Goal: Transaction & Acquisition: Obtain resource

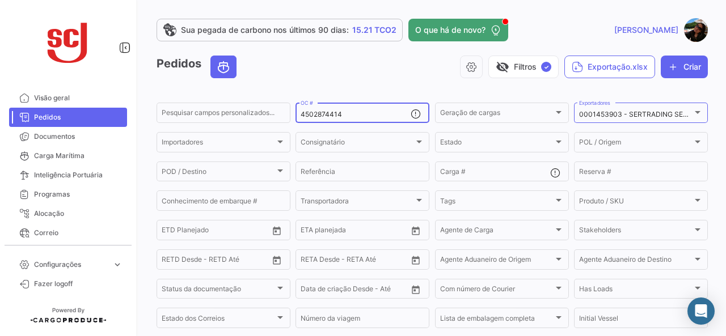
click at [340, 116] on input "4502874414" at bounding box center [356, 115] width 110 height 8
drag, startPoint x: 350, startPoint y: 115, endPoint x: 279, endPoint y: 112, distance: 71.0
click at [0, 0] on div "Pesquisar campos personalizados... 4502874414 OC # Geração de cargas Geração de…" at bounding box center [0, 0] width 0 height 0
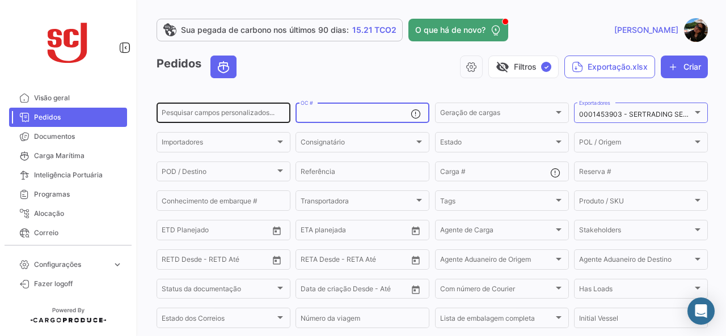
paste input "4502874414"
type input "4502874414"
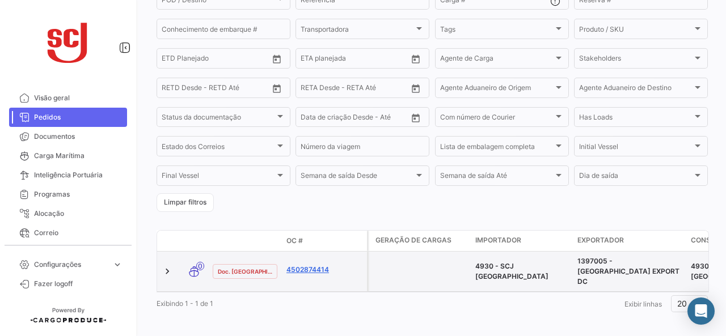
scroll to position [179, 0]
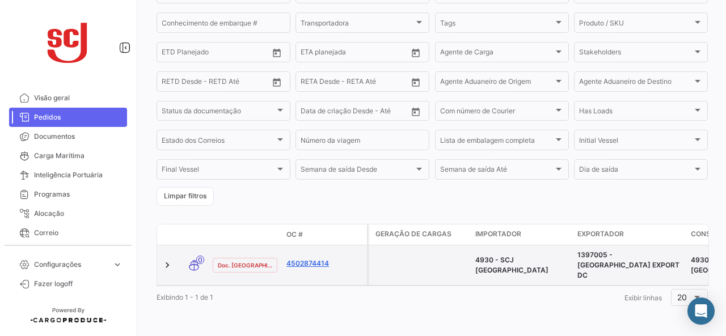
click at [314, 259] on link "4502874414" at bounding box center [324, 264] width 76 height 10
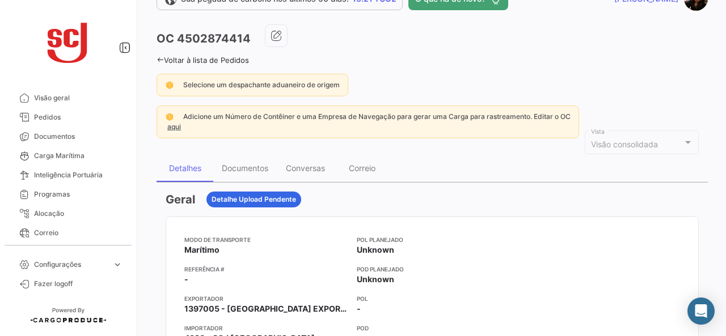
scroll to position [57, 0]
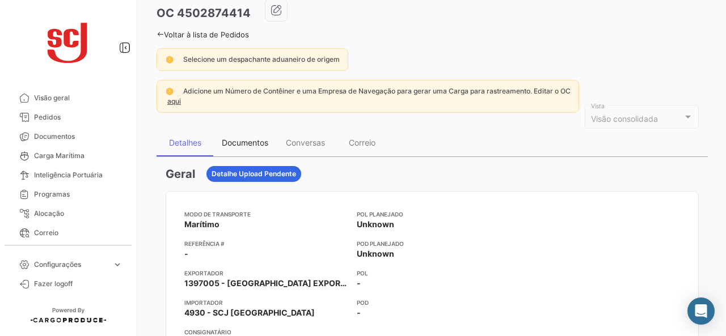
click at [234, 146] on div "Documentos" at bounding box center [245, 143] width 46 height 10
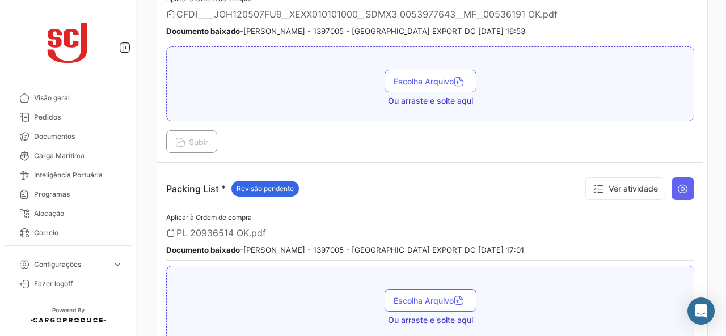
scroll to position [984, 0]
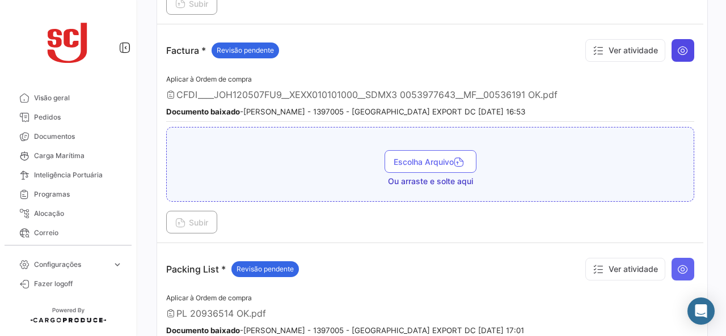
click at [677, 45] on icon at bounding box center [682, 50] width 11 height 11
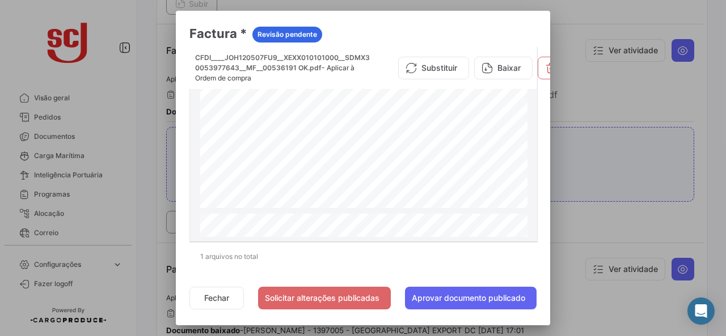
scroll to position [0, 0]
click at [502, 74] on button "Baixar" at bounding box center [503, 68] width 58 height 23
click at [187, 302] on mat-dialog-container "Factura * Revisão pendente CFDI____JOH120507FU9__XEXX010101000__SDMX3 005397764…" at bounding box center [363, 168] width 374 height 315
click at [205, 293] on button "Fechar" at bounding box center [216, 298] width 54 height 23
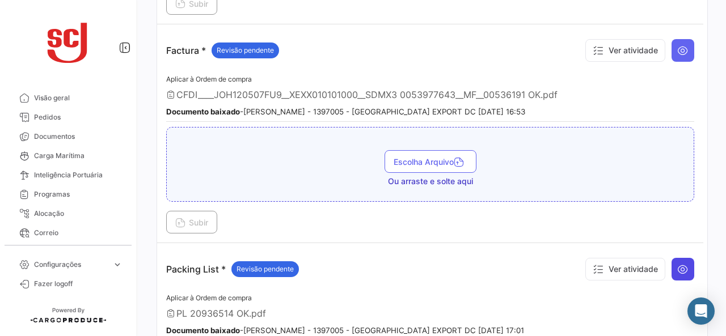
click at [671, 269] on button at bounding box center [682, 269] width 23 height 23
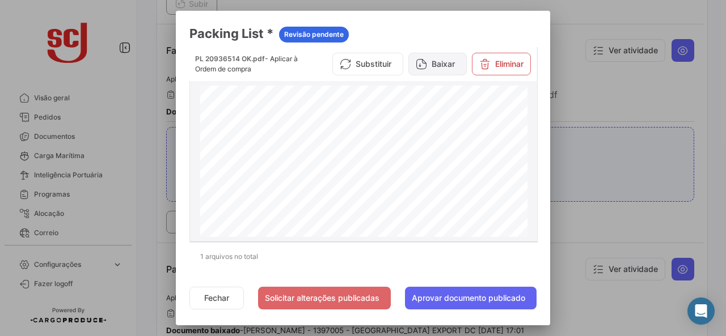
click at [422, 61] on button "Baixar" at bounding box center [437, 64] width 58 height 23
click at [232, 299] on button "Fechar" at bounding box center [216, 298] width 54 height 23
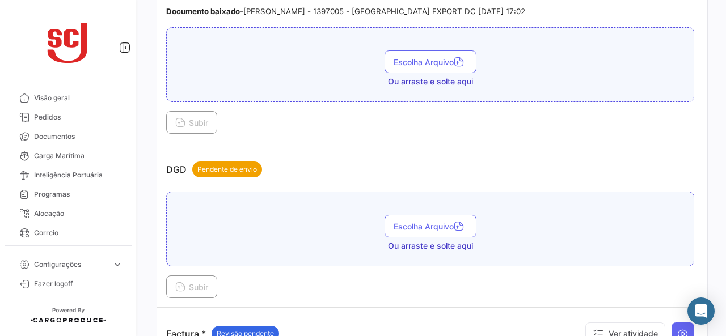
scroll to position [417, 0]
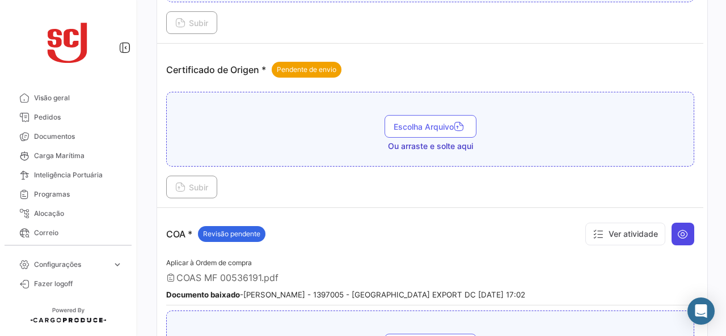
click at [677, 232] on icon at bounding box center [682, 234] width 11 height 11
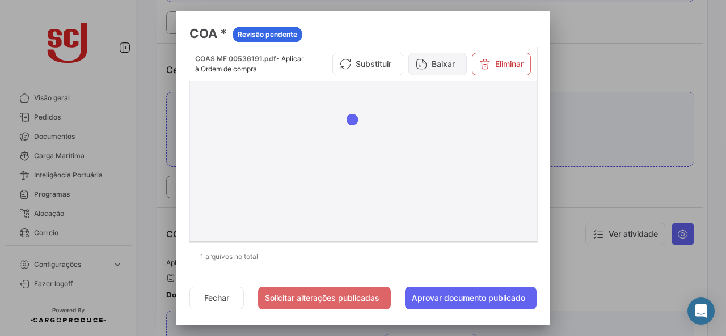
click at [441, 66] on button "Baixar" at bounding box center [437, 64] width 58 height 23
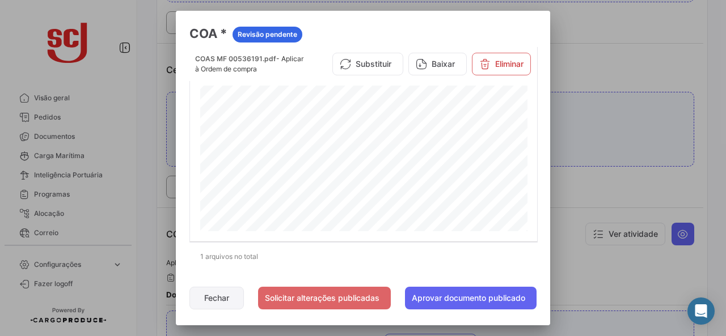
click at [236, 299] on button "Fechar" at bounding box center [216, 298] width 54 height 23
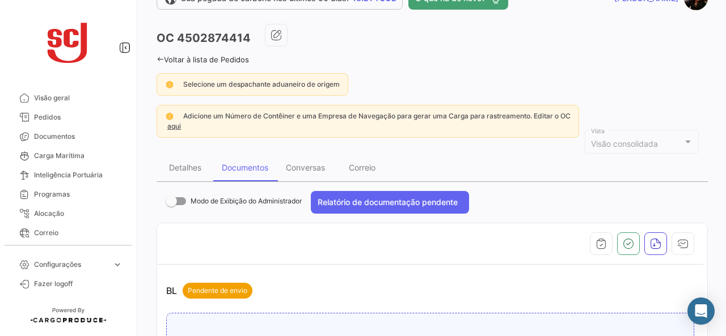
scroll to position [0, 0]
